Goal: Subscribe to service/newsletter

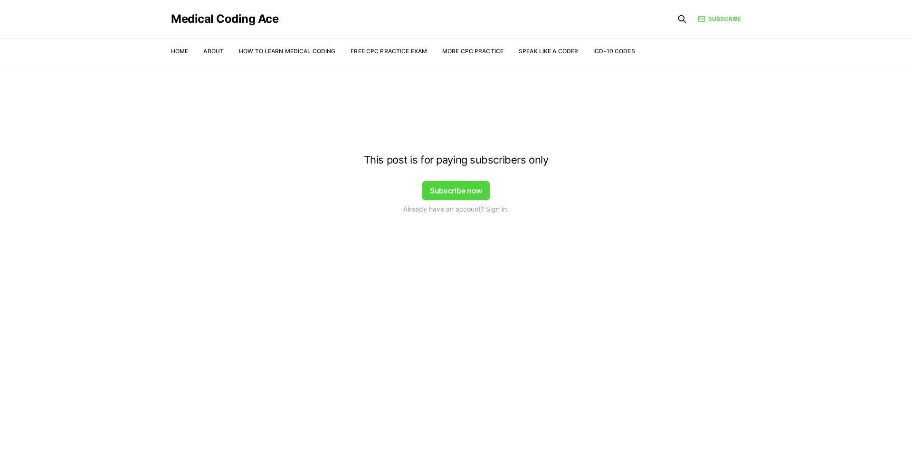
click at [453, 193] on button "Subscribe now" at bounding box center [455, 190] width 67 height 19
click at [449, 194] on button "Subscribe now" at bounding box center [455, 190] width 67 height 19
click at [446, 163] on h4 "This post is for paying subscribers only" at bounding box center [456, 160] width 342 height 12
click at [449, 50] on div at bounding box center [456, 84] width 912 height 76
click at [470, 50] on div at bounding box center [456, 84] width 912 height 76
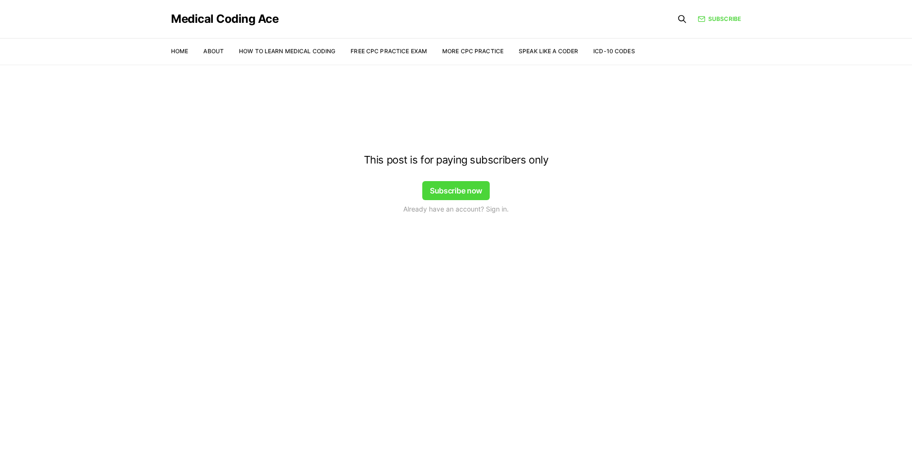
click at [483, 50] on div at bounding box center [456, 84] width 912 height 76
click at [479, 53] on div at bounding box center [456, 84] width 912 height 76
click at [480, 48] on div at bounding box center [456, 84] width 912 height 76
click at [282, 52] on div at bounding box center [456, 84] width 912 height 76
click at [182, 53] on div at bounding box center [456, 84] width 912 height 76
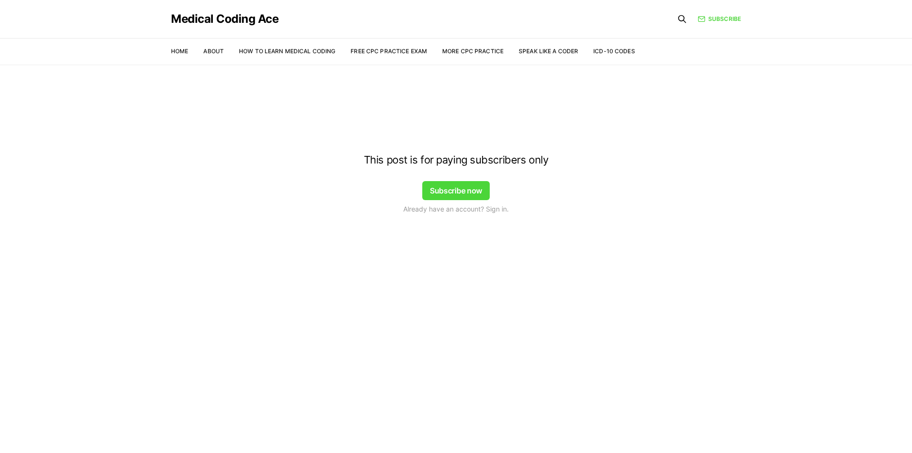
click at [218, 50] on div at bounding box center [456, 84] width 912 height 76
